Goal: Task Accomplishment & Management: Manage account settings

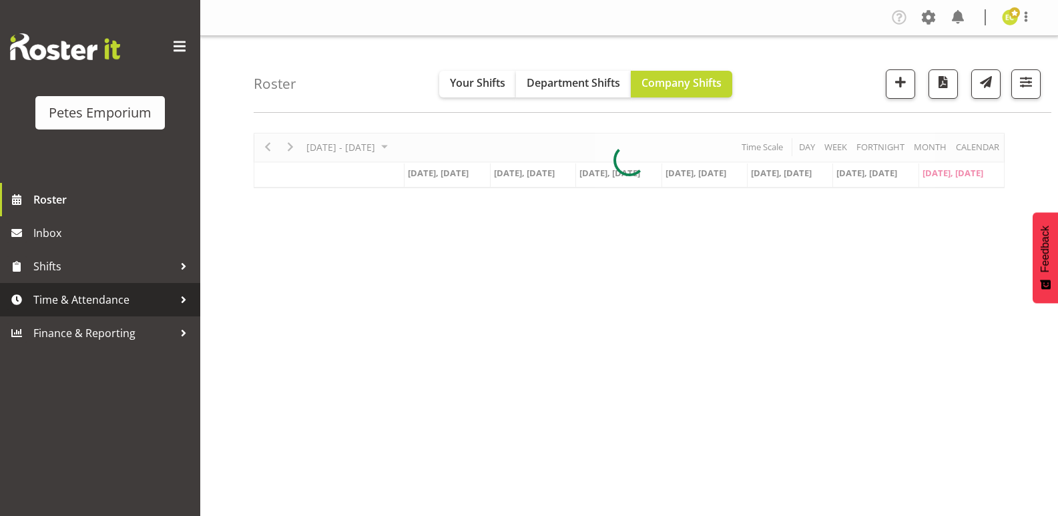
click at [138, 293] on span "Time & Attendance" at bounding box center [103, 300] width 140 height 20
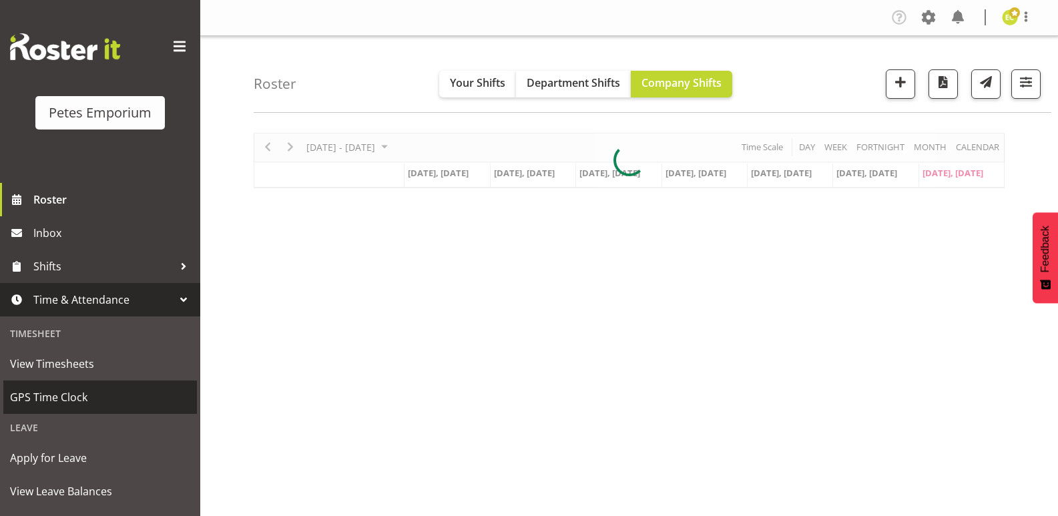
click at [92, 397] on span "GPS Time Clock" at bounding box center [100, 397] width 180 height 20
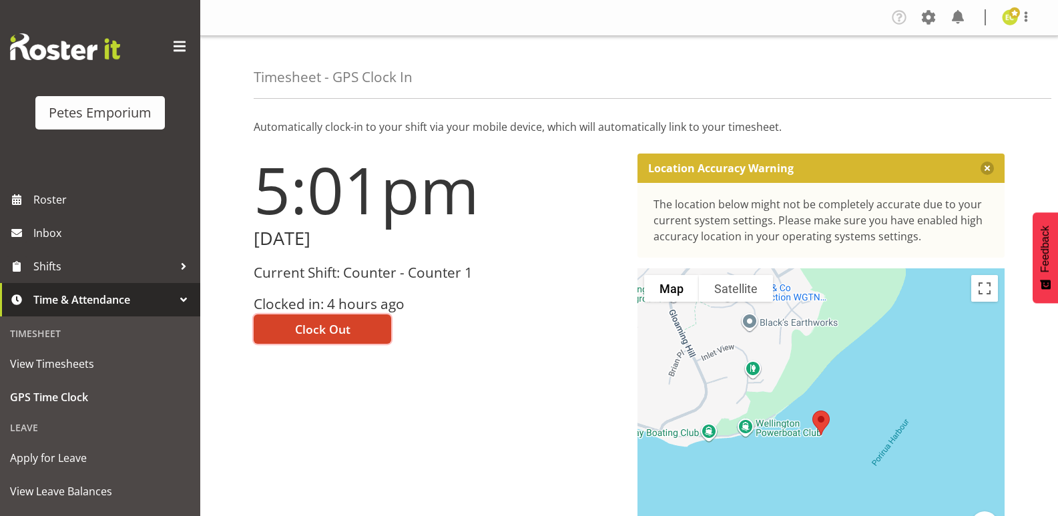
click at [338, 333] on span "Clock Out" at bounding box center [322, 328] width 55 height 17
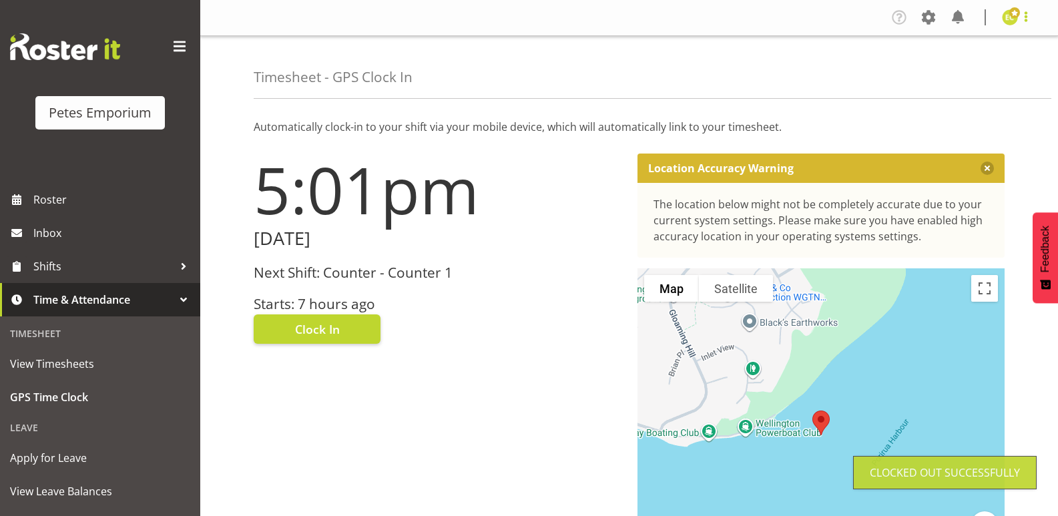
click at [1025, 21] on span at bounding box center [1026, 17] width 16 height 16
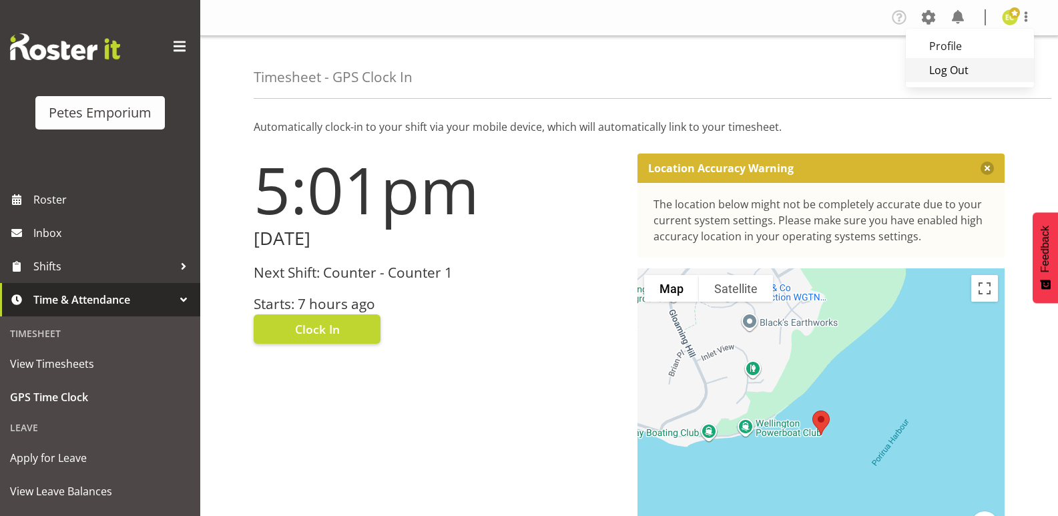
click at [943, 67] on link "Log Out" at bounding box center [970, 70] width 128 height 24
